Goal: Find specific page/section: Find specific page/section

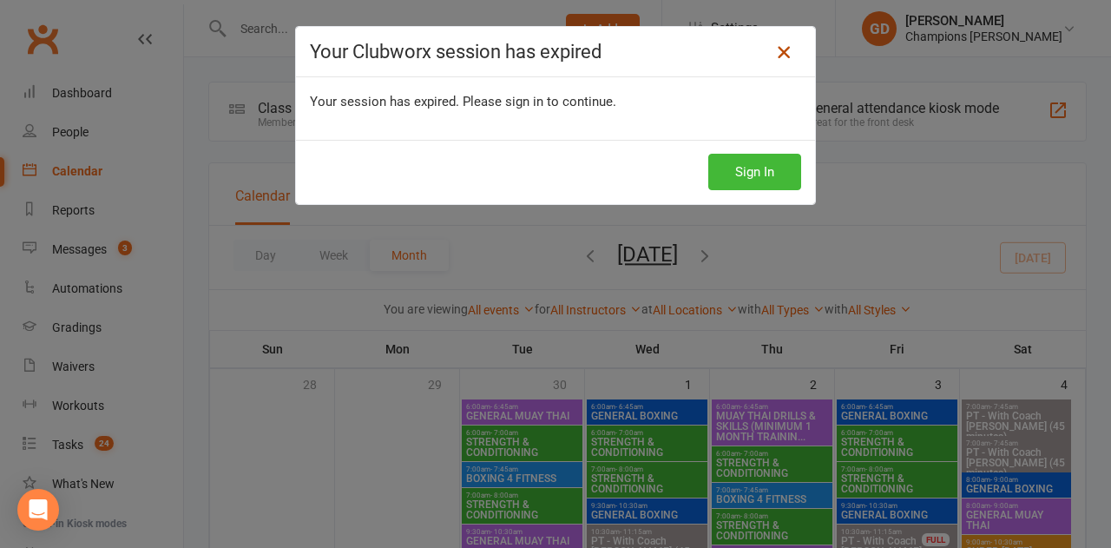
click at [773, 61] on icon at bounding box center [783, 52] width 21 height 21
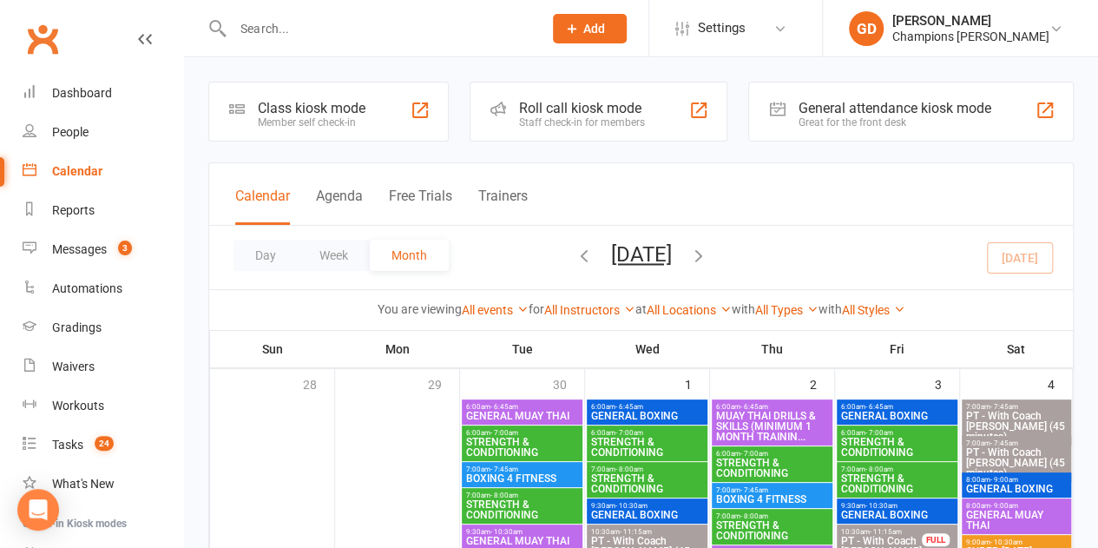
click at [88, 177] on div "Calendar" at bounding box center [77, 171] width 50 height 14
click at [325, 258] on button "Week" at bounding box center [334, 255] width 72 height 31
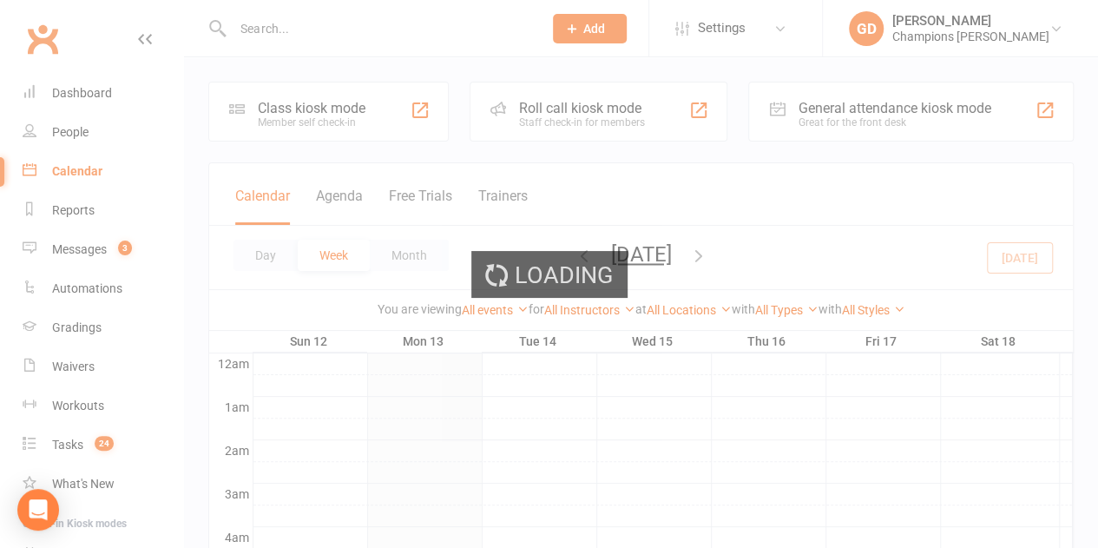
scroll to position [258, 0]
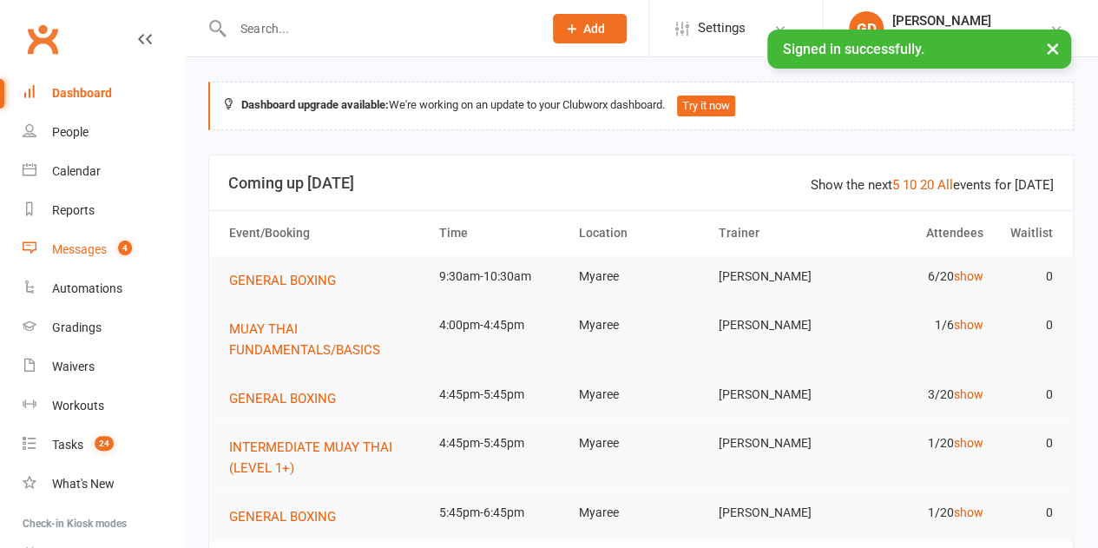
click at [94, 252] on div "Messages" at bounding box center [79, 249] width 55 height 14
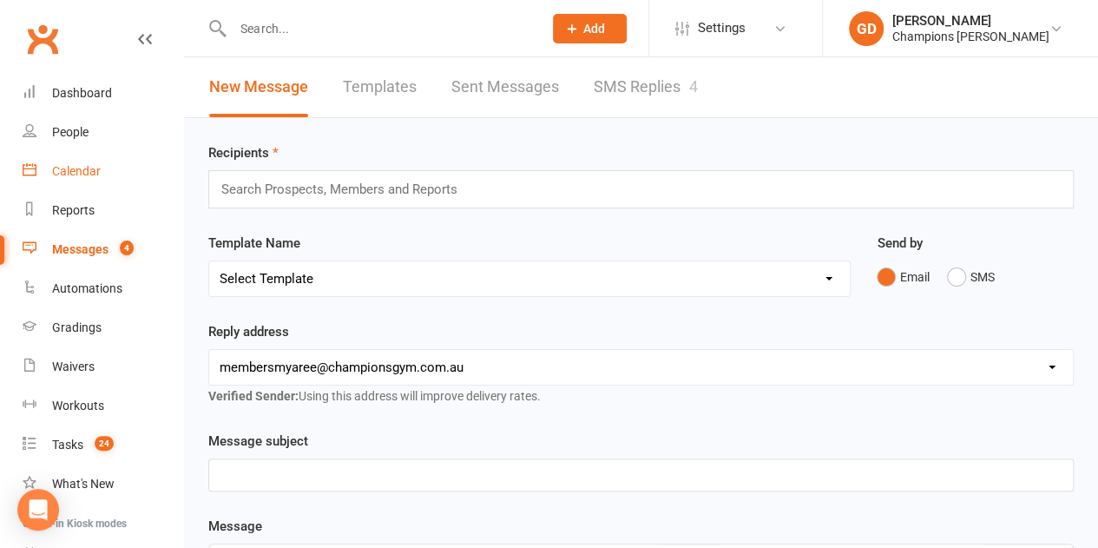
click at [71, 168] on div "Calendar" at bounding box center [76, 171] width 49 height 14
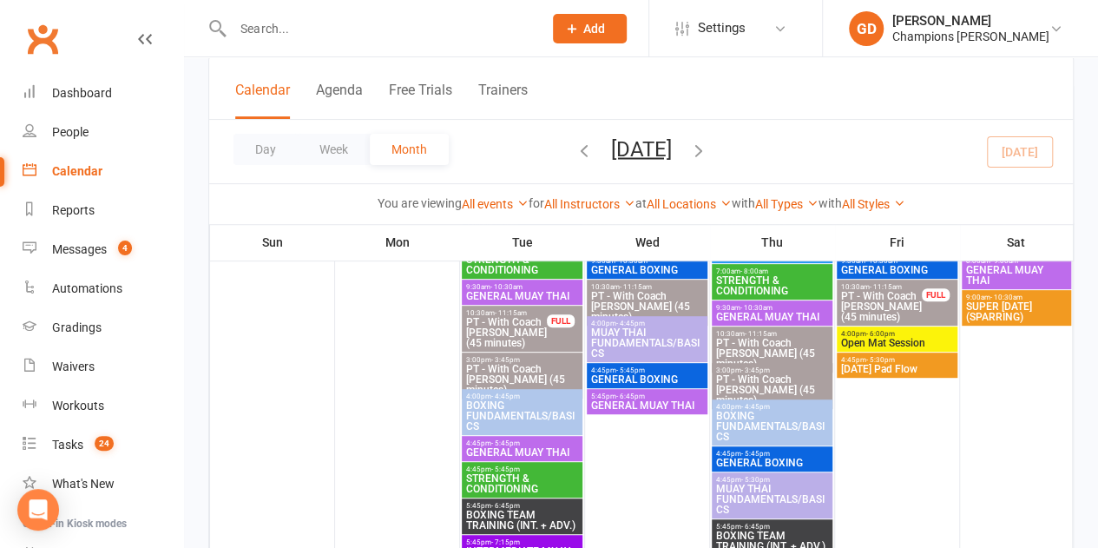
scroll to position [242, 0]
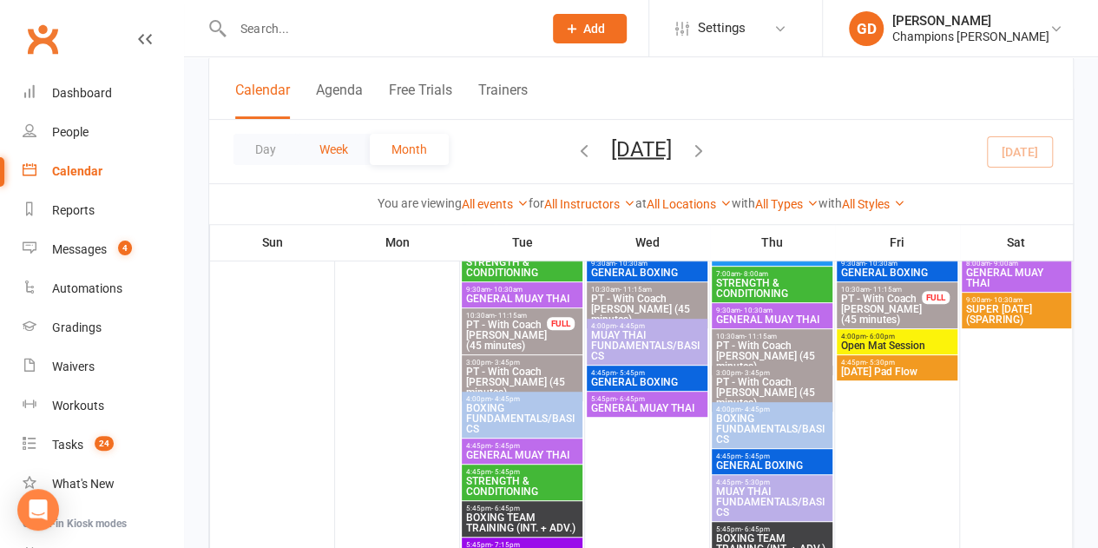
click at [328, 145] on button "Week" at bounding box center [334, 149] width 72 height 31
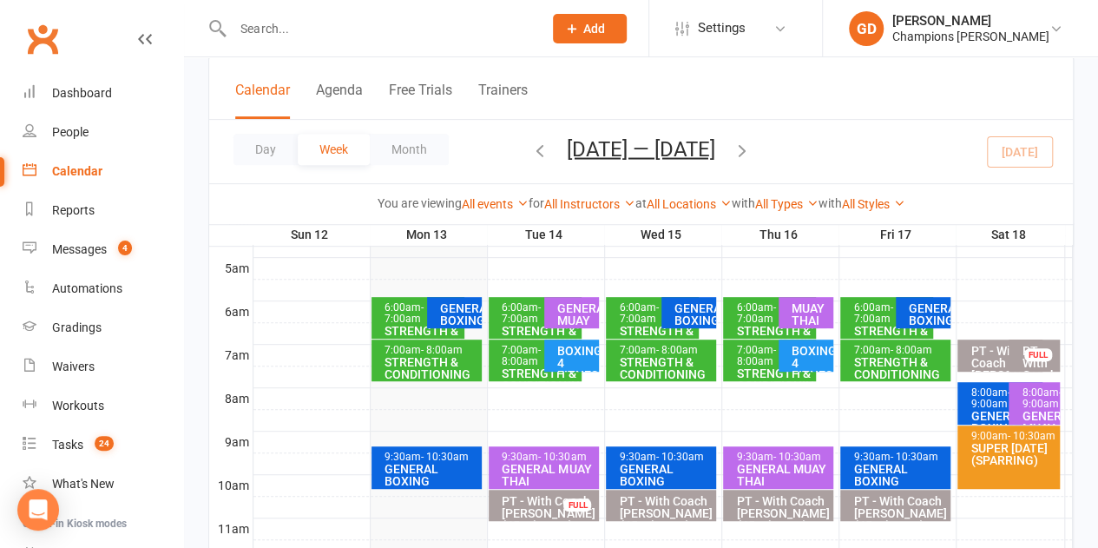
scroll to position [308, 0]
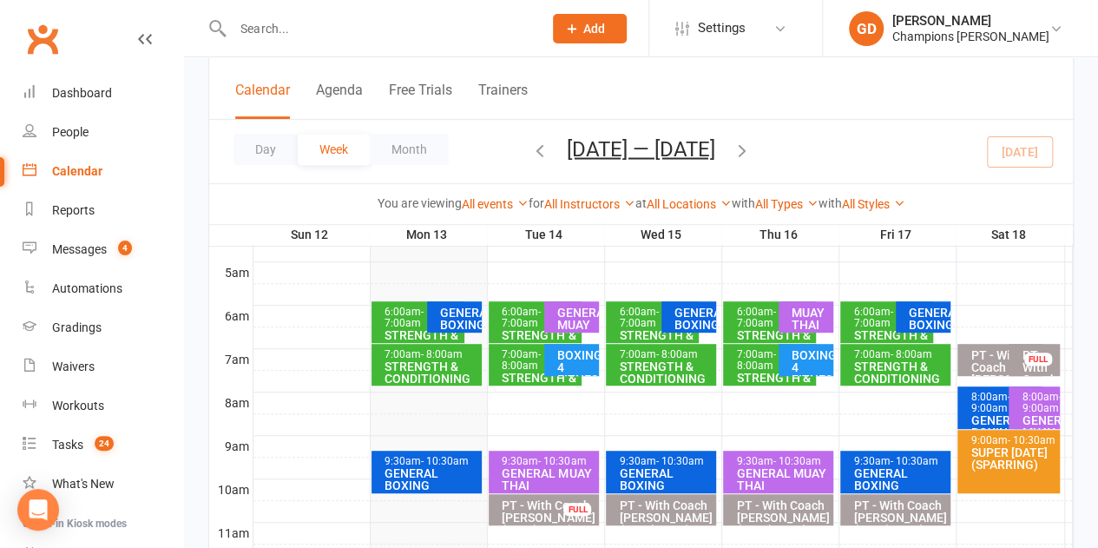
click at [396, 329] on div "STRENGTH & CONDITIONING" at bounding box center [422, 341] width 77 height 24
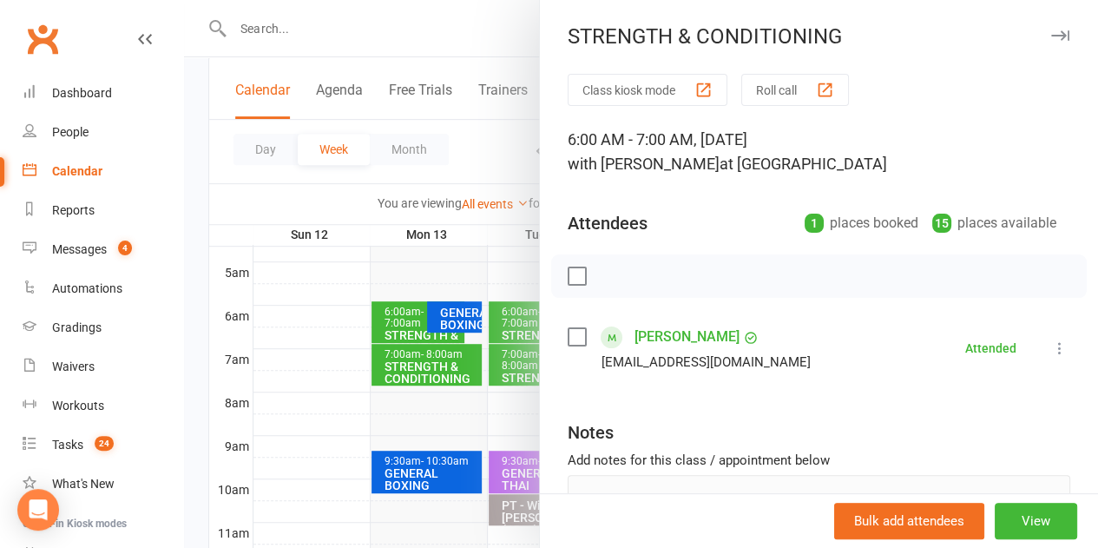
click at [416, 374] on div at bounding box center [641, 274] width 914 height 548
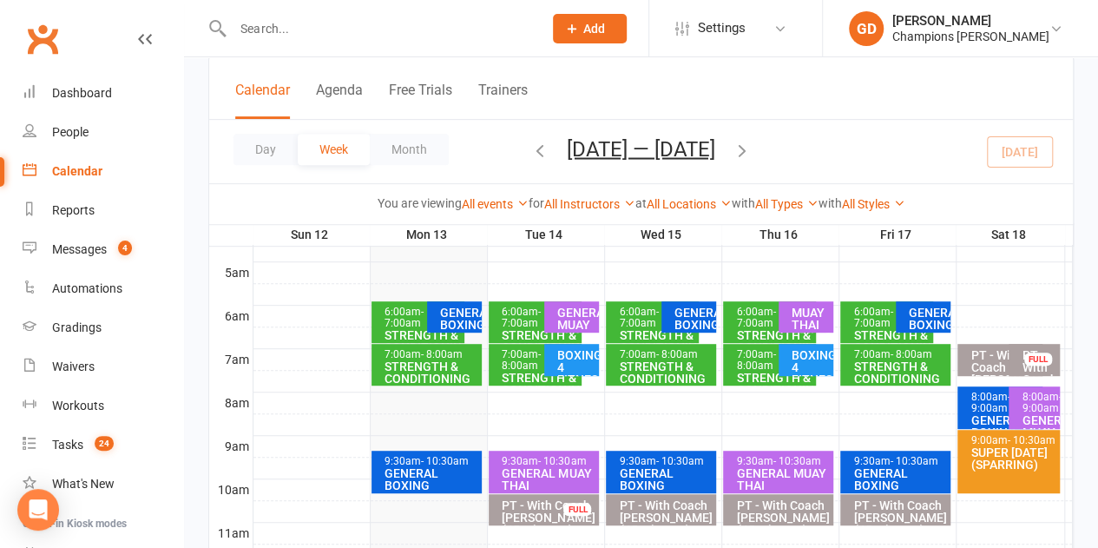
click at [403, 372] on div "STRENGTH & CONDITIONING" at bounding box center [431, 372] width 95 height 24
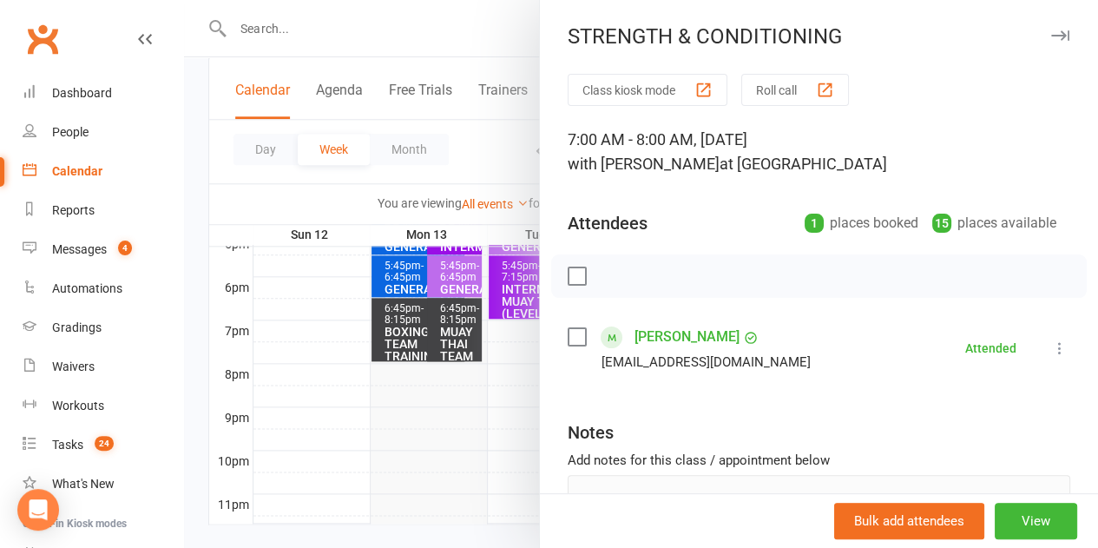
scroll to position [846, 0]
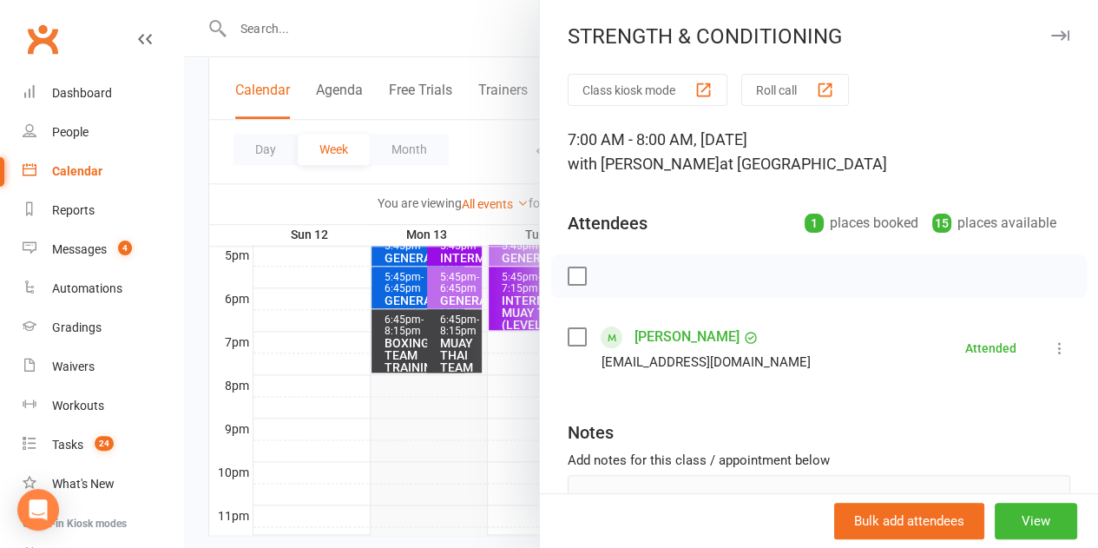
click at [293, 188] on div at bounding box center [641, 274] width 914 height 548
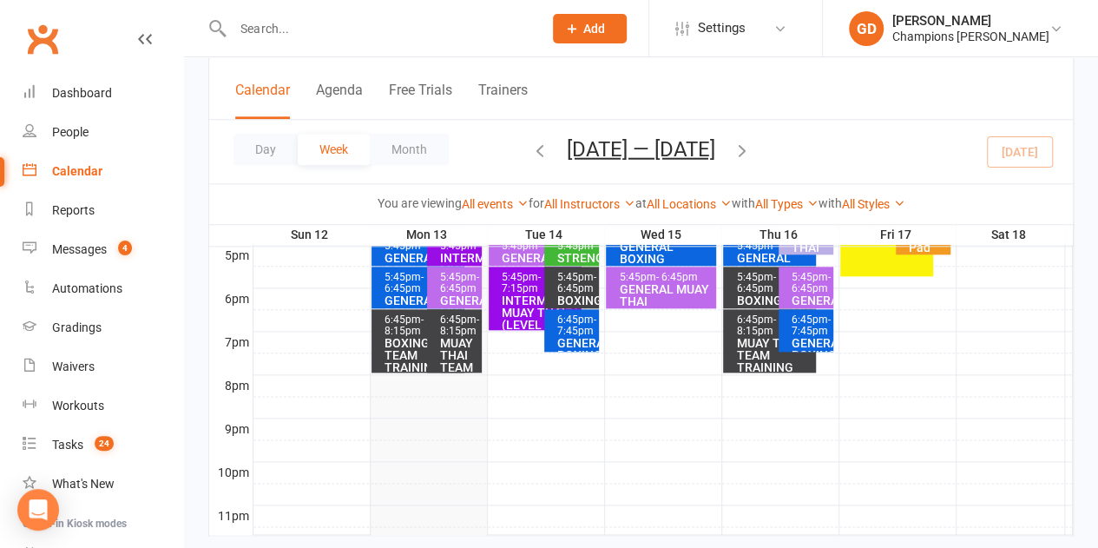
click at [742, 158] on button "button" at bounding box center [742, 151] width 19 height 30
click at [536, 151] on icon "button" at bounding box center [539, 149] width 19 height 19
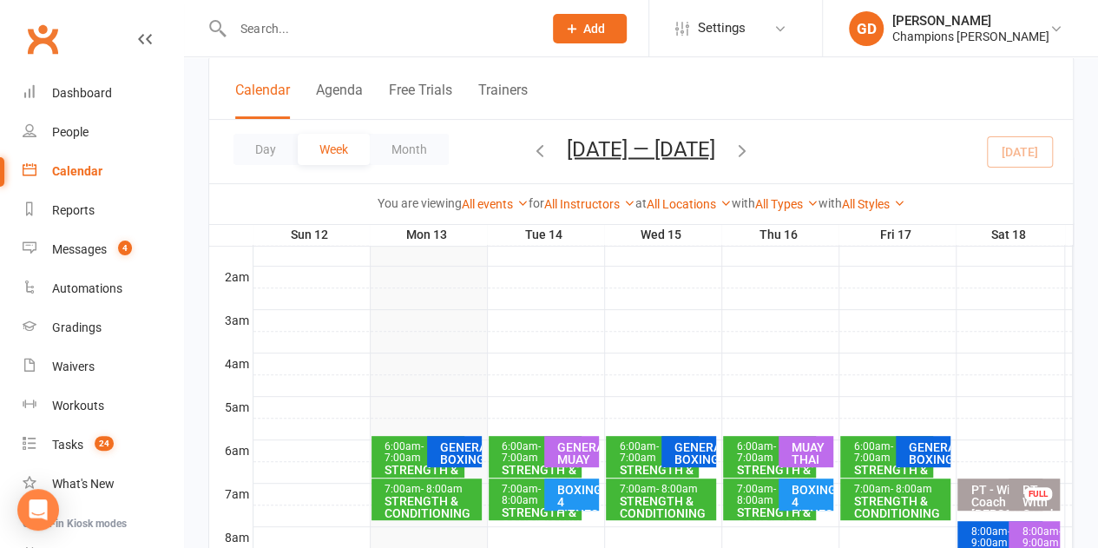
scroll to position [174, 0]
click at [641, 456] on span "- 7:00am" at bounding box center [638, 451] width 39 height 23
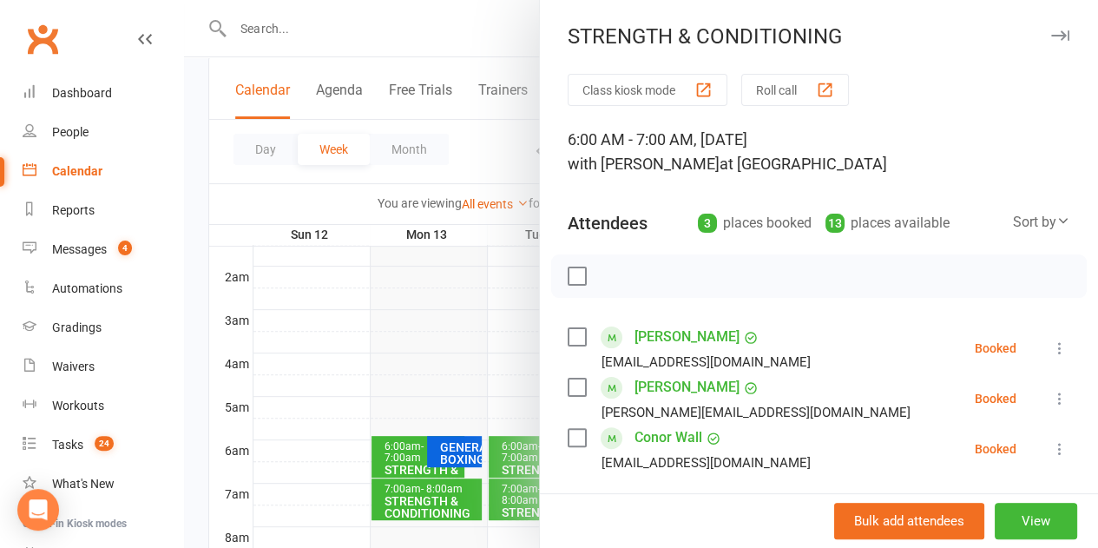
click at [439, 332] on div at bounding box center [641, 274] width 914 height 548
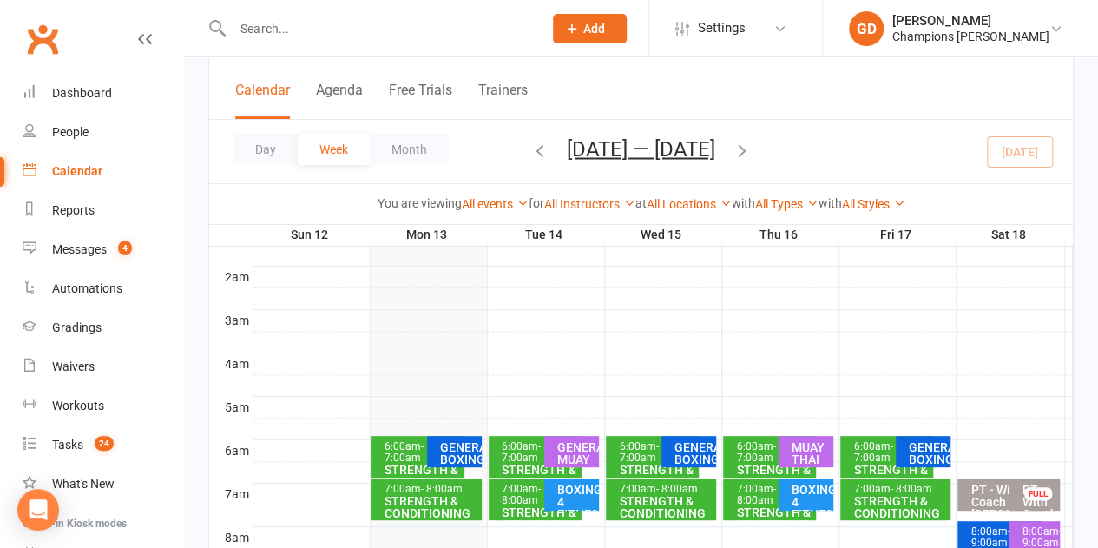
click at [646, 500] on div "STRENGTH & CONDITIONING" at bounding box center [665, 507] width 95 height 24
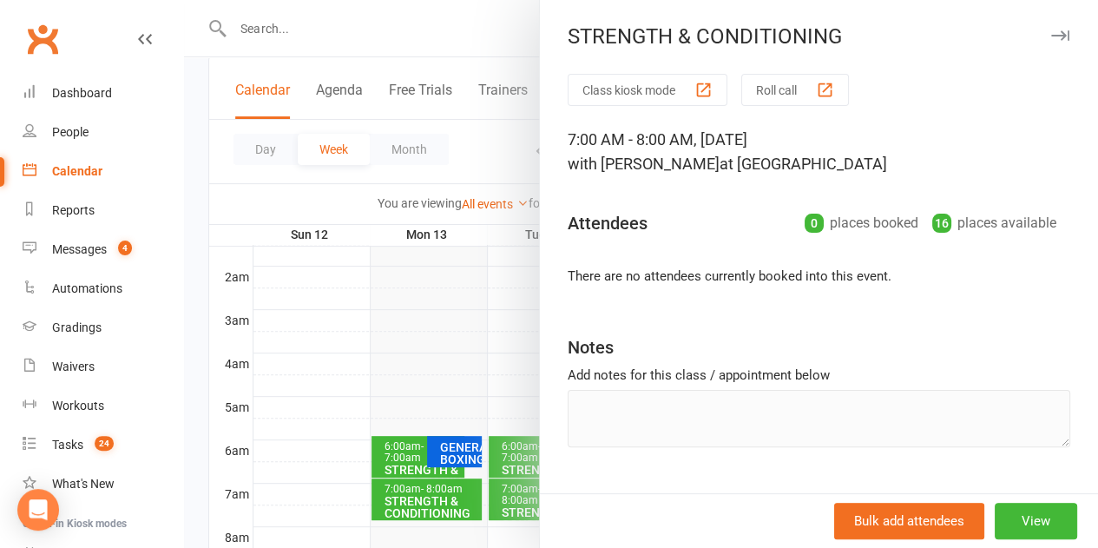
click at [448, 330] on div at bounding box center [641, 274] width 914 height 548
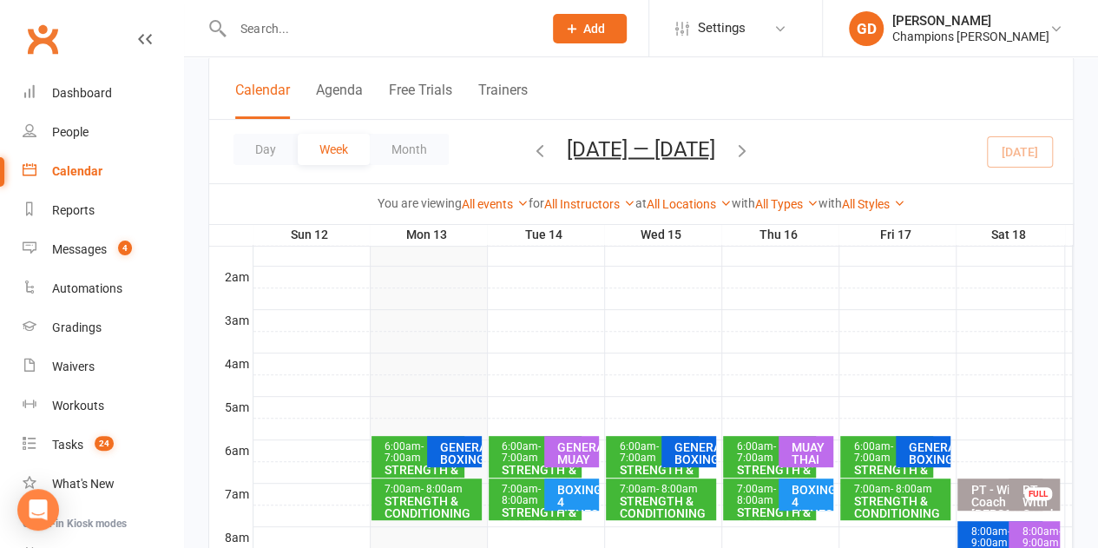
click at [870, 451] on span "- 7:00am" at bounding box center [872, 451] width 39 height 23
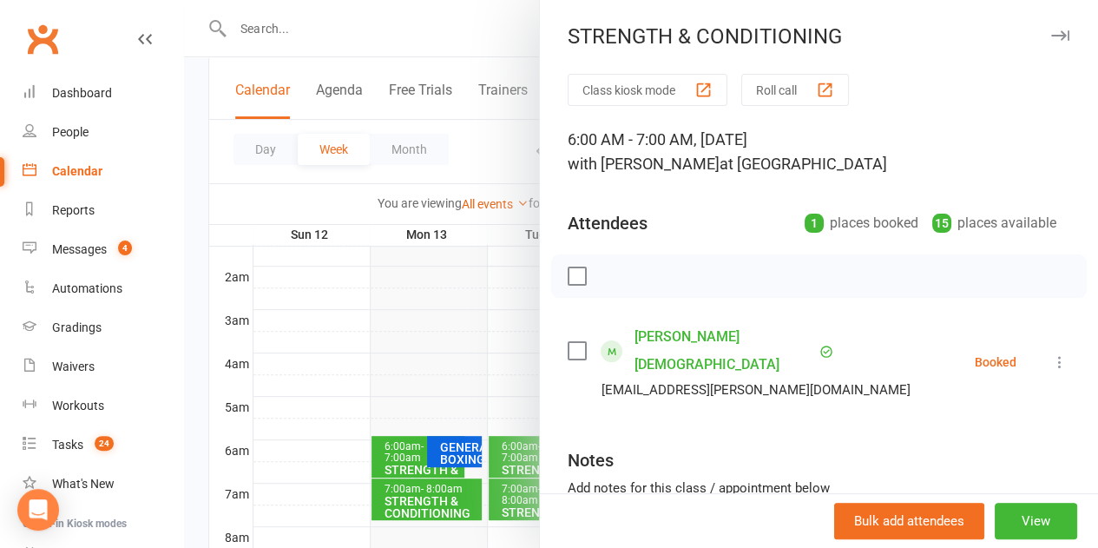
click at [408, 291] on div at bounding box center [641, 274] width 914 height 548
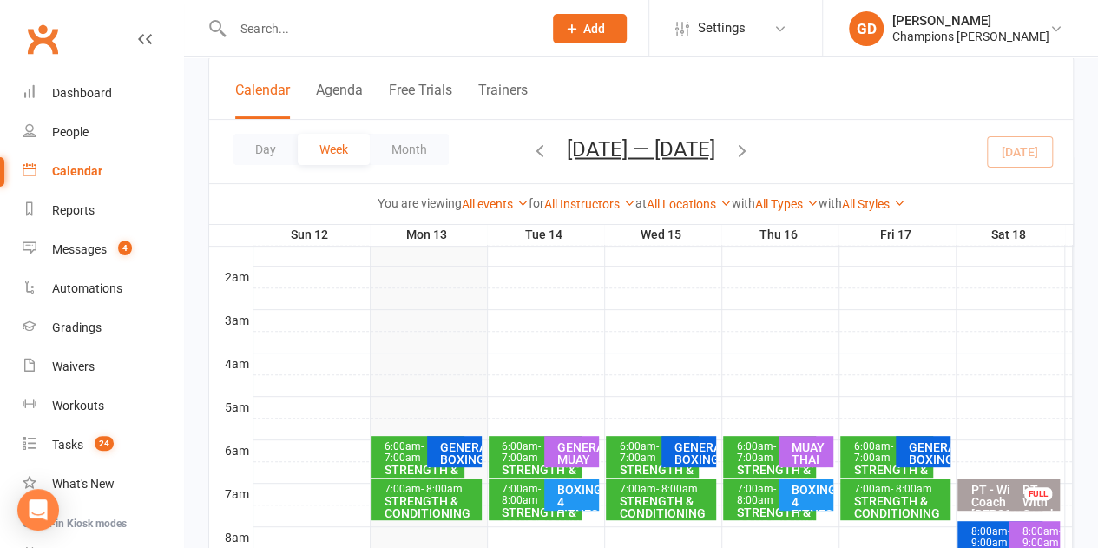
click at [874, 497] on div "STRENGTH & CONDITIONING" at bounding box center [899, 507] width 95 height 24
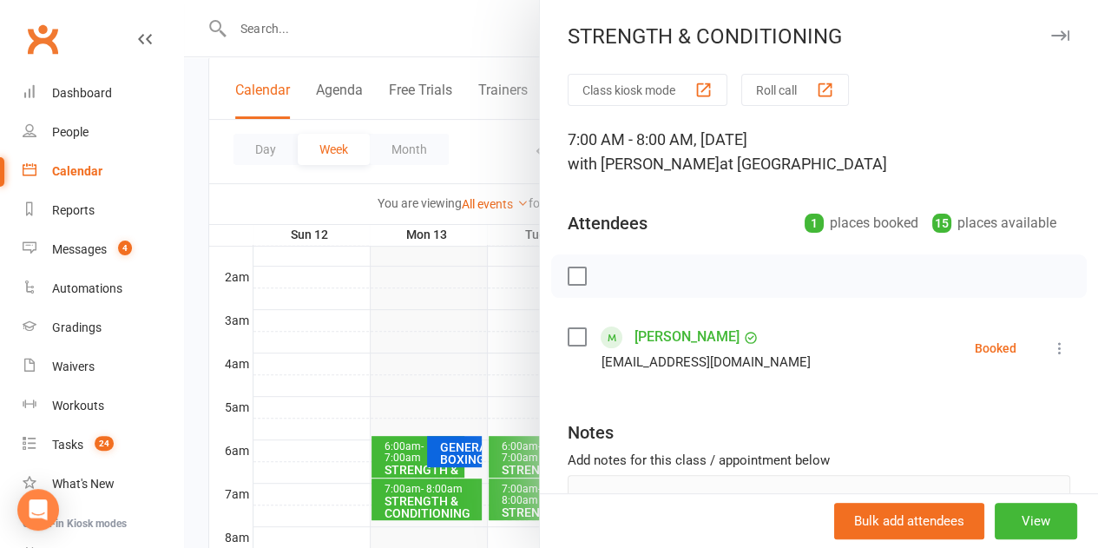
click at [438, 307] on div at bounding box center [641, 274] width 914 height 548
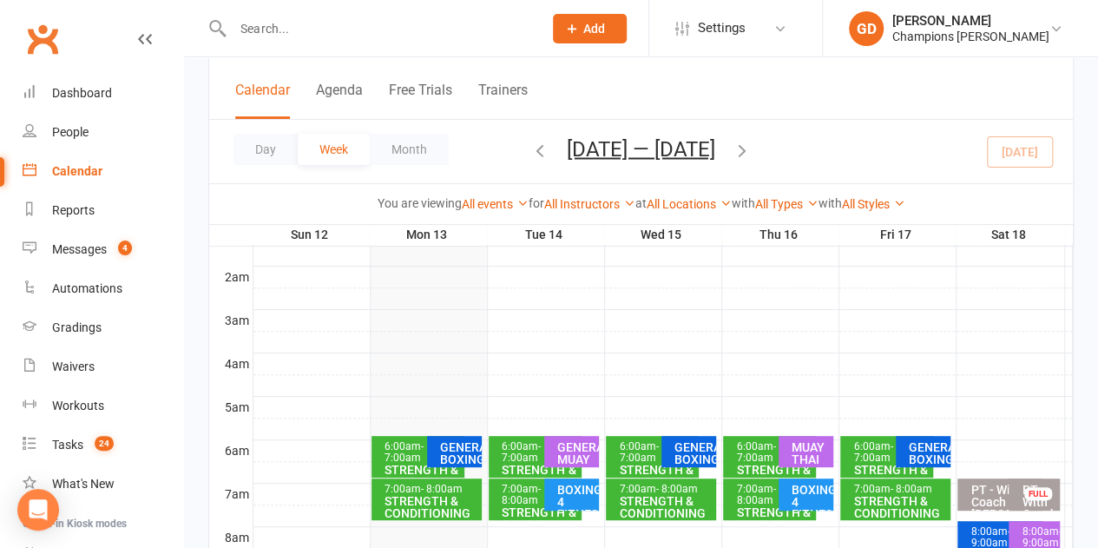
click at [741, 148] on icon "button" at bounding box center [742, 149] width 19 height 19
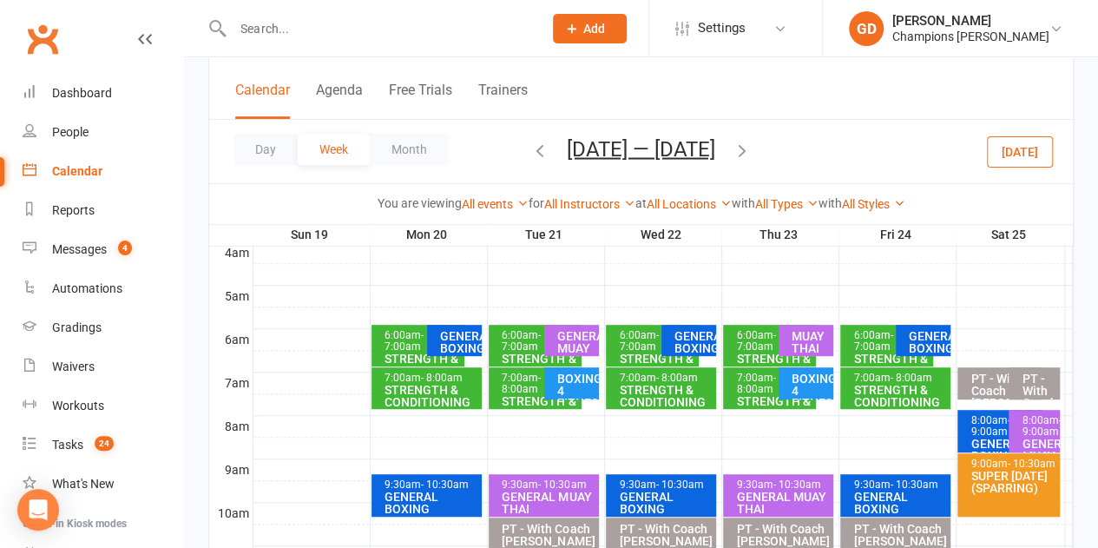
scroll to position [288, 0]
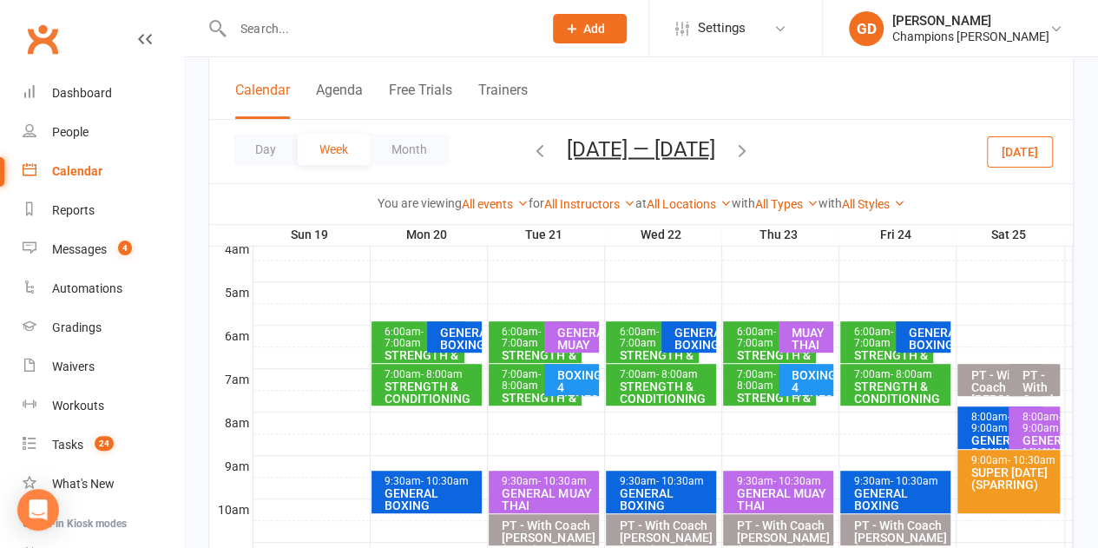
click at [540, 164] on button "button" at bounding box center [539, 151] width 19 height 30
click at [544, 340] on div "GENERAL MUAY THAI" at bounding box center [572, 336] width 56 height 31
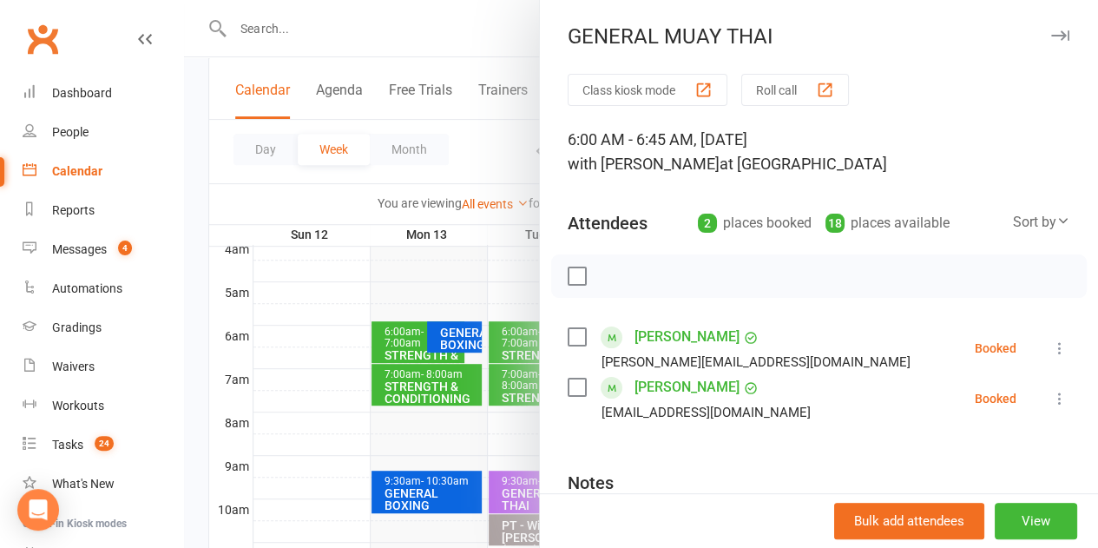
click at [427, 266] on div at bounding box center [641, 274] width 914 height 548
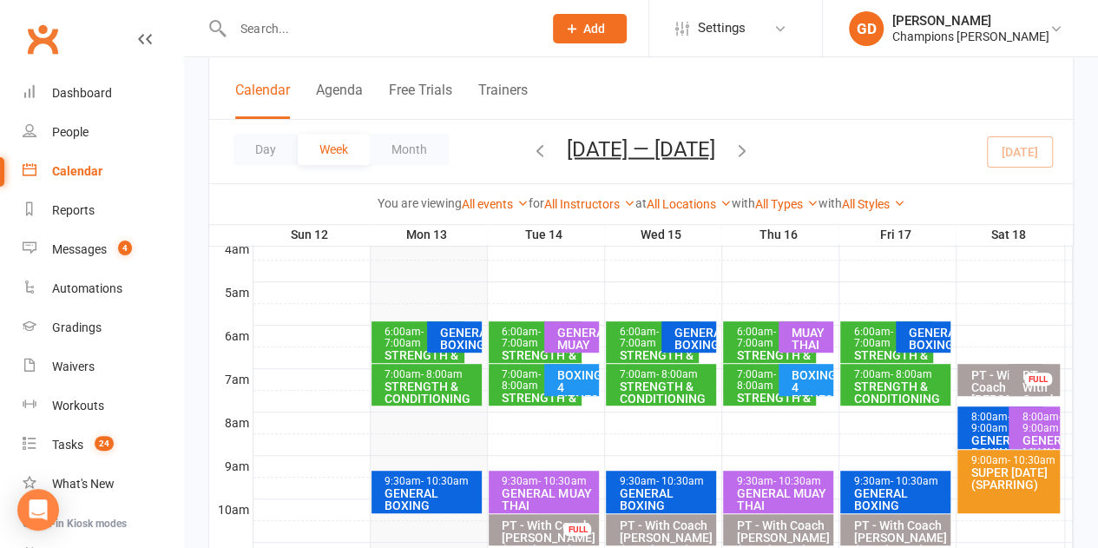
click at [516, 382] on span "- 8:00am" at bounding box center [521, 379] width 39 height 23
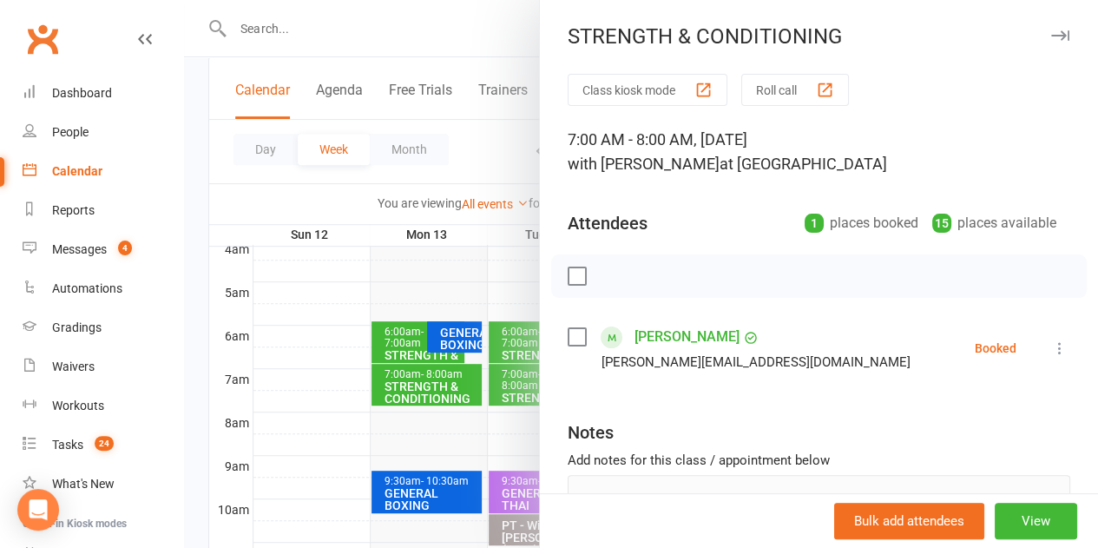
click at [418, 269] on div at bounding box center [641, 274] width 914 height 548
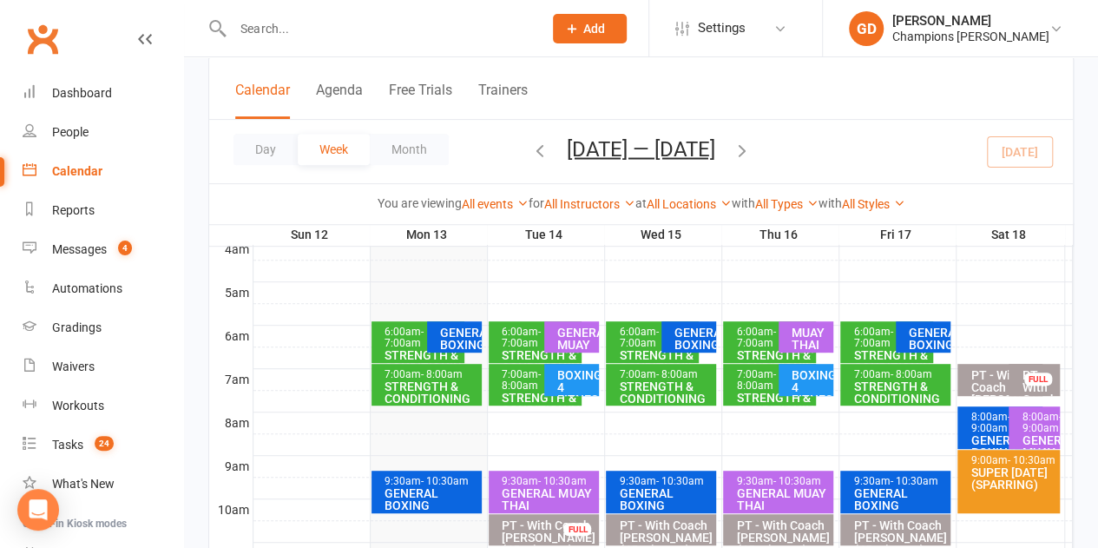
click at [516, 349] on div "STRENGTH & CONDITIONING" at bounding box center [539, 361] width 77 height 24
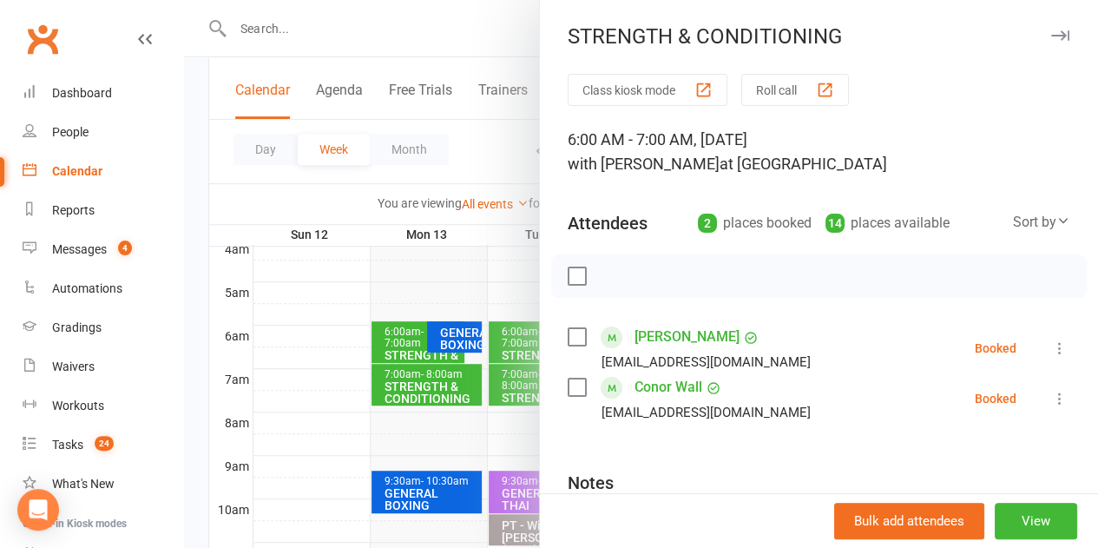
click at [420, 260] on div at bounding box center [641, 274] width 914 height 548
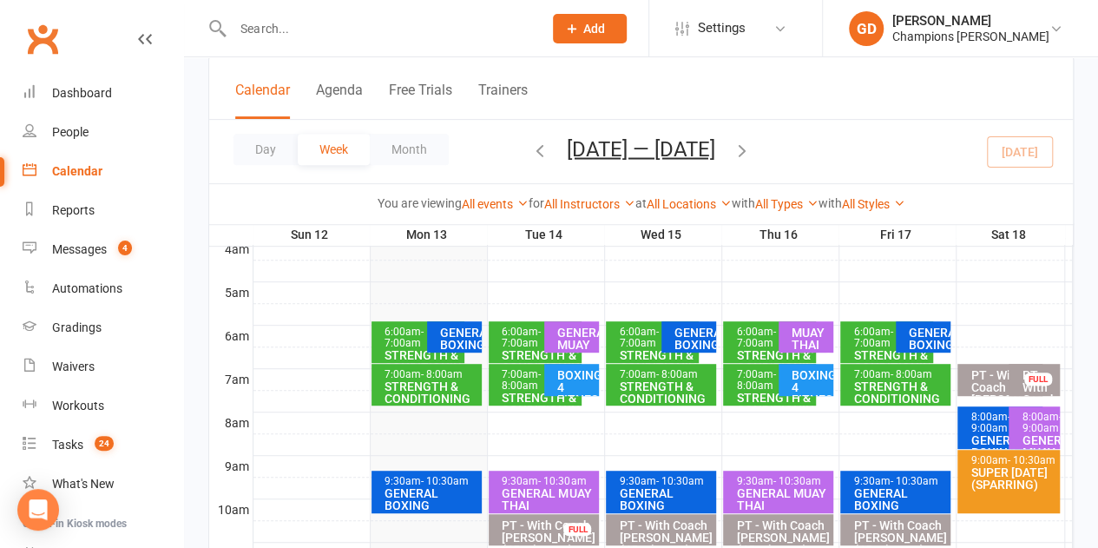
click at [71, 173] on div "Calendar" at bounding box center [77, 171] width 50 height 14
